Goal: Task Accomplishment & Management: Complete application form

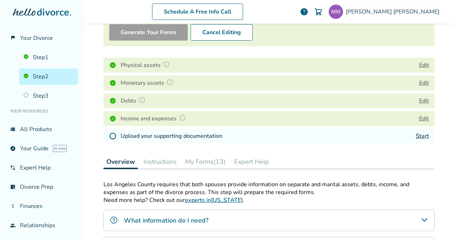
scroll to position [107, 0]
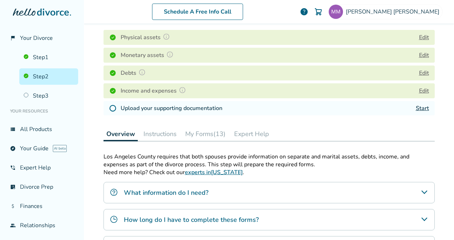
click at [418, 108] on link "Start" at bounding box center [422, 109] width 13 height 8
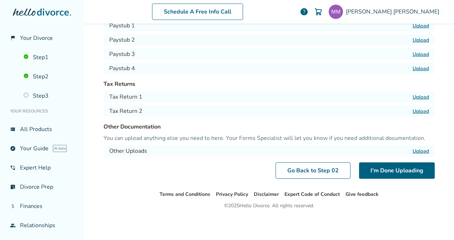
scroll to position [35, 0]
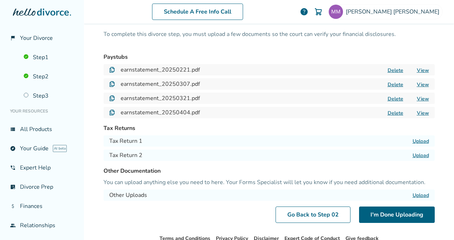
click at [419, 141] on label "Upload" at bounding box center [420, 141] width 16 height 7
click at [0, 0] on input "Upload" at bounding box center [0, 0] width 0 height 0
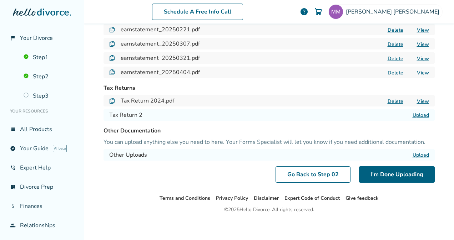
scroll to position [79, 0]
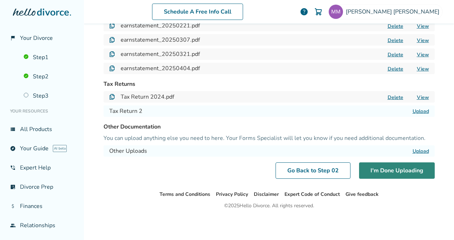
click at [393, 171] on button "I'm Done Uploading" at bounding box center [397, 171] width 76 height 16
click at [395, 171] on button "I'm Done Uploading" at bounding box center [397, 171] width 76 height 16
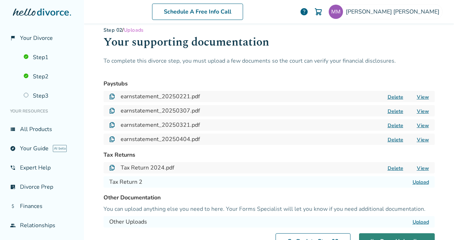
scroll to position [0, 0]
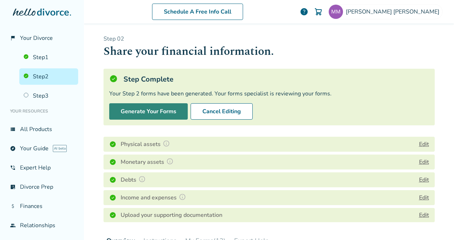
click at [143, 110] on button "Generate Your Forms" at bounding box center [148, 111] width 78 height 16
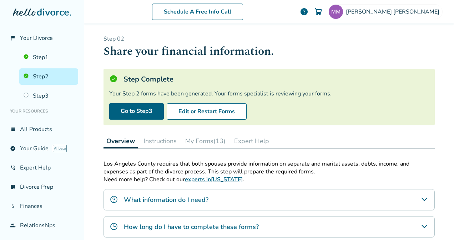
click at [365, 41] on p "Step 0 2" at bounding box center [268, 39] width 331 height 8
